Goal: Information Seeking & Learning: Learn about a topic

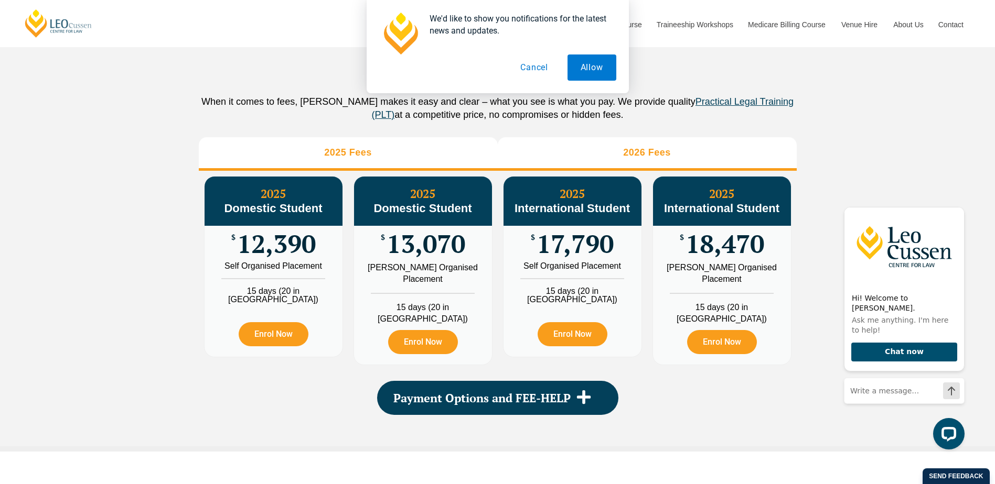
scroll to position [1153, 0]
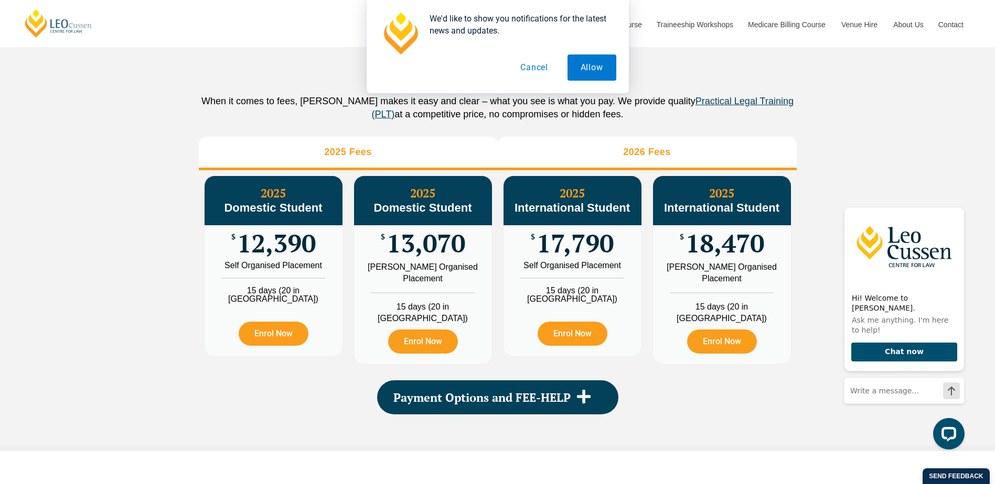
click at [678, 163] on li "2026 Fees" at bounding box center [647, 154] width 299 height 34
click at [448, 163] on li "2025 Fees" at bounding box center [348, 154] width 299 height 34
click at [588, 161] on li "2026 Fees" at bounding box center [647, 154] width 299 height 34
click at [392, 161] on li "2025 Fees" at bounding box center [348, 154] width 299 height 34
click at [575, 157] on li "2026 Fees" at bounding box center [647, 154] width 299 height 34
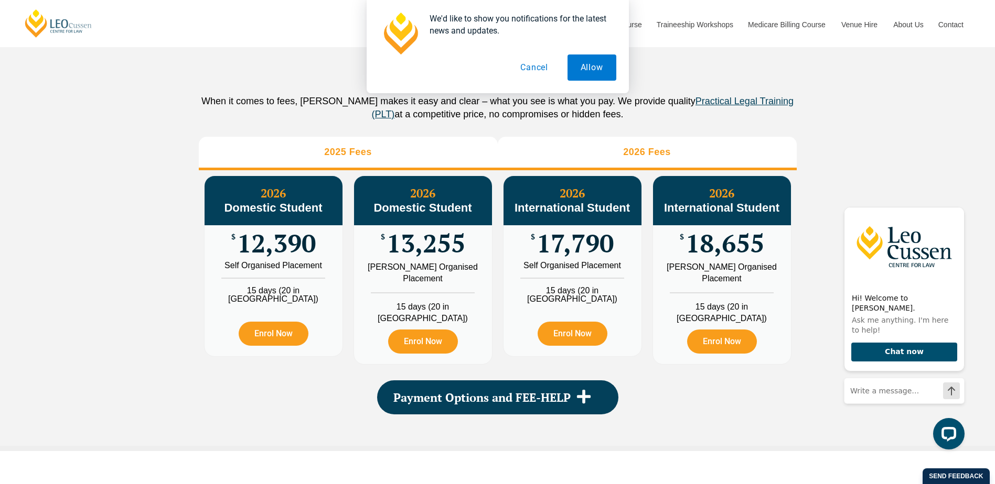
click at [454, 157] on li "2025 Fees" at bounding box center [348, 154] width 299 height 34
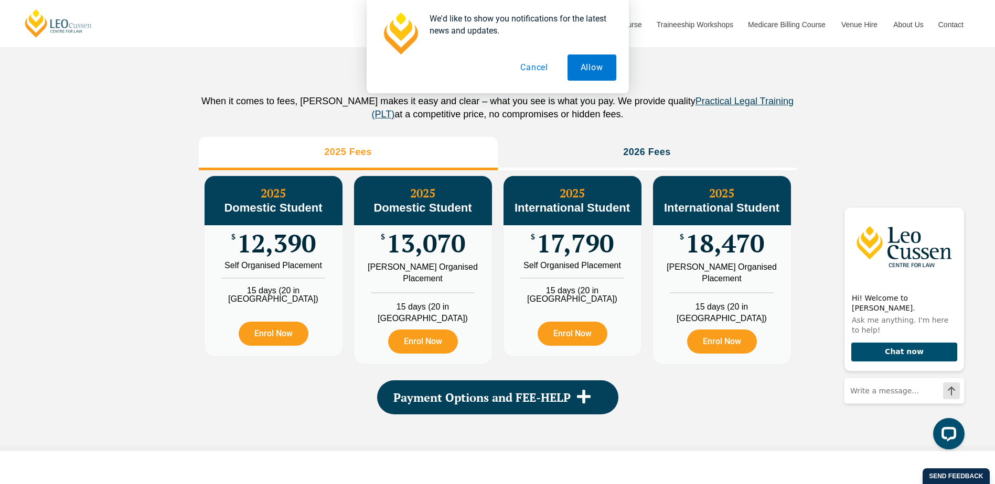
click at [609, 148] on div "PLT Program Fees When it comes to fees, [PERSON_NAME] makes it easy and clear –…" at bounding box center [498, 224] width 598 height 446
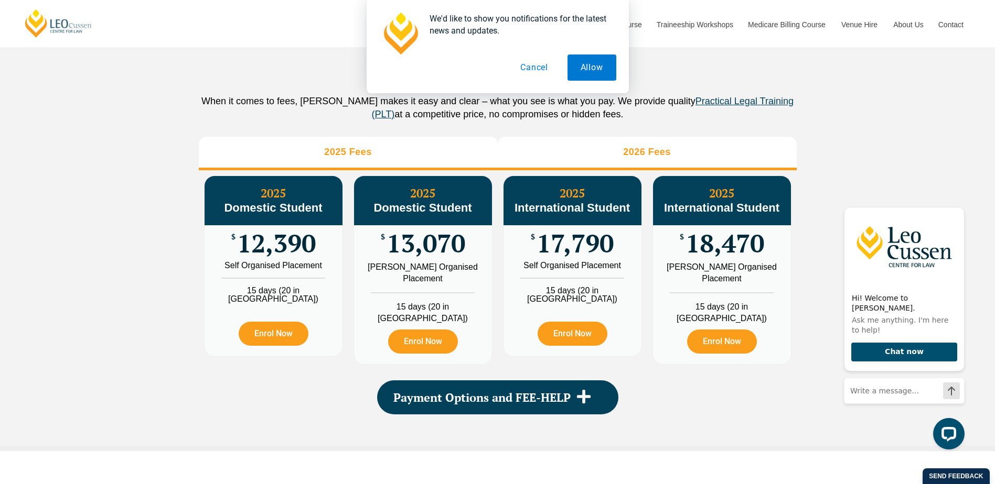
click at [599, 162] on li "2026 Fees" at bounding box center [647, 154] width 299 height 34
drag, startPoint x: 433, startPoint y: 166, endPoint x: 442, endPoint y: 167, distance: 9.5
click at [433, 166] on li "2025 Fees" at bounding box center [348, 154] width 299 height 34
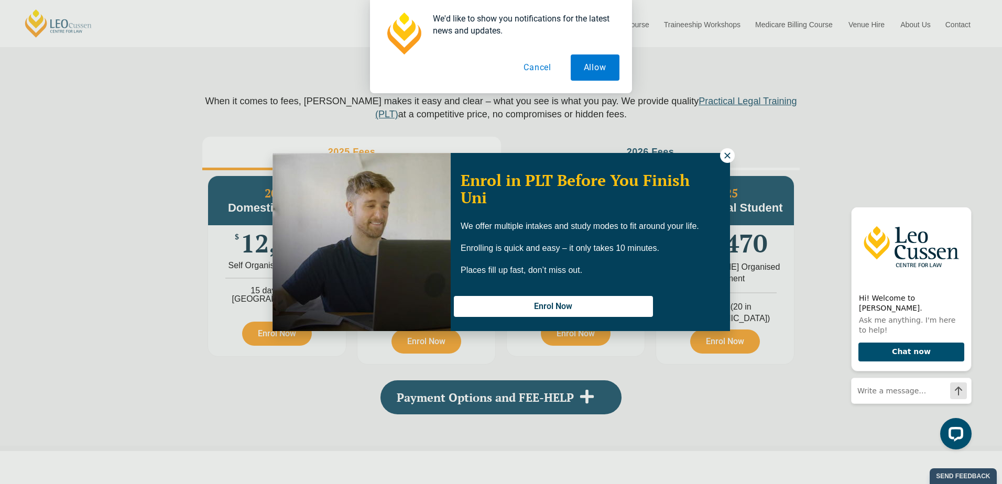
click at [725, 159] on icon at bounding box center [727, 155] width 9 height 9
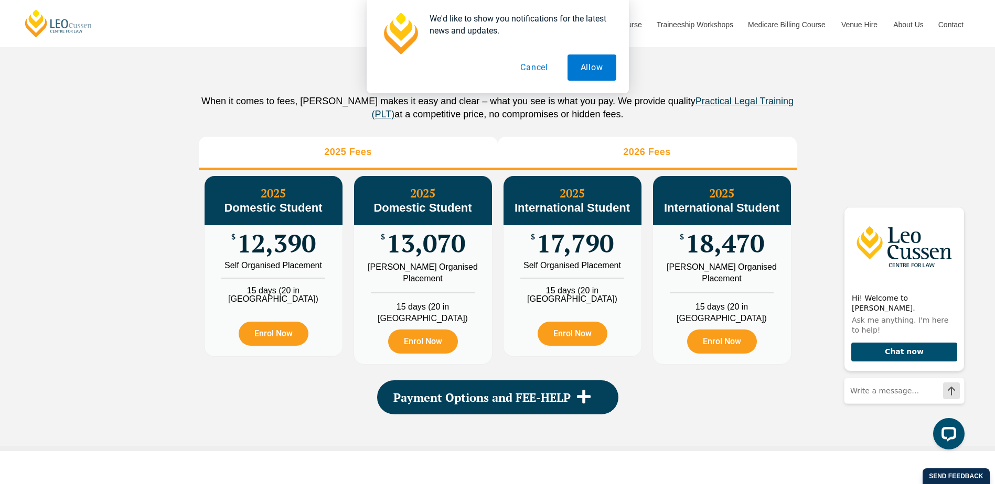
click at [534, 170] on li "2026 Fees" at bounding box center [647, 154] width 299 height 34
drag, startPoint x: 404, startPoint y: 167, endPoint x: 425, endPoint y: 173, distance: 21.2
click at [405, 167] on li "2025 Fees" at bounding box center [348, 154] width 299 height 34
click at [531, 169] on li "2026 Fees" at bounding box center [647, 154] width 299 height 34
click at [428, 163] on li "2025 Fees" at bounding box center [348, 154] width 299 height 34
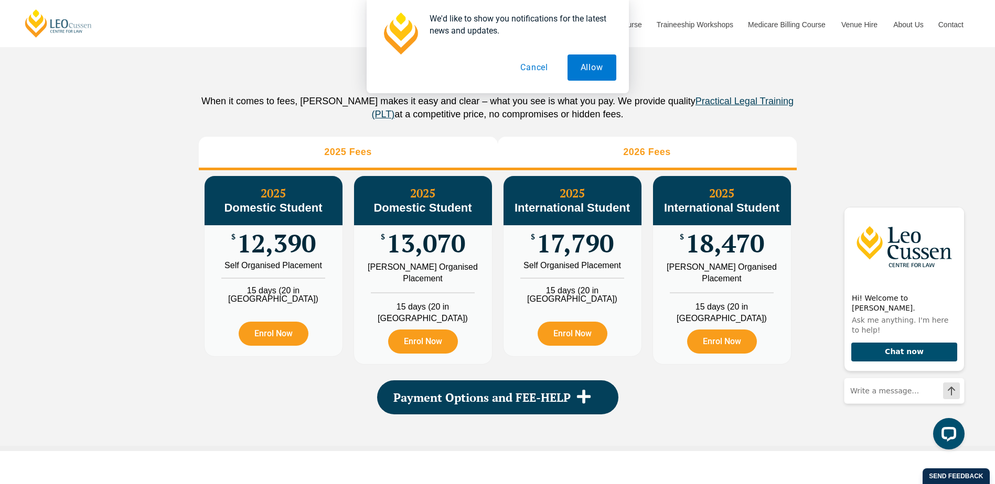
click at [539, 165] on li "2026 Fees" at bounding box center [647, 154] width 299 height 34
click at [406, 163] on li "2025 Fees" at bounding box center [348, 154] width 299 height 34
click at [587, 157] on li "2026 Fees" at bounding box center [647, 154] width 299 height 34
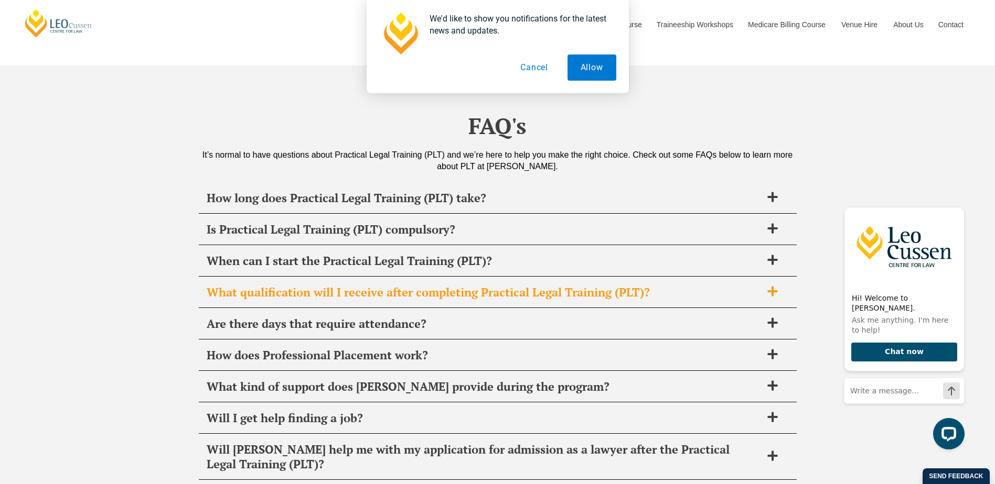
scroll to position [3985, 0]
